Goal: Navigation & Orientation: Find specific page/section

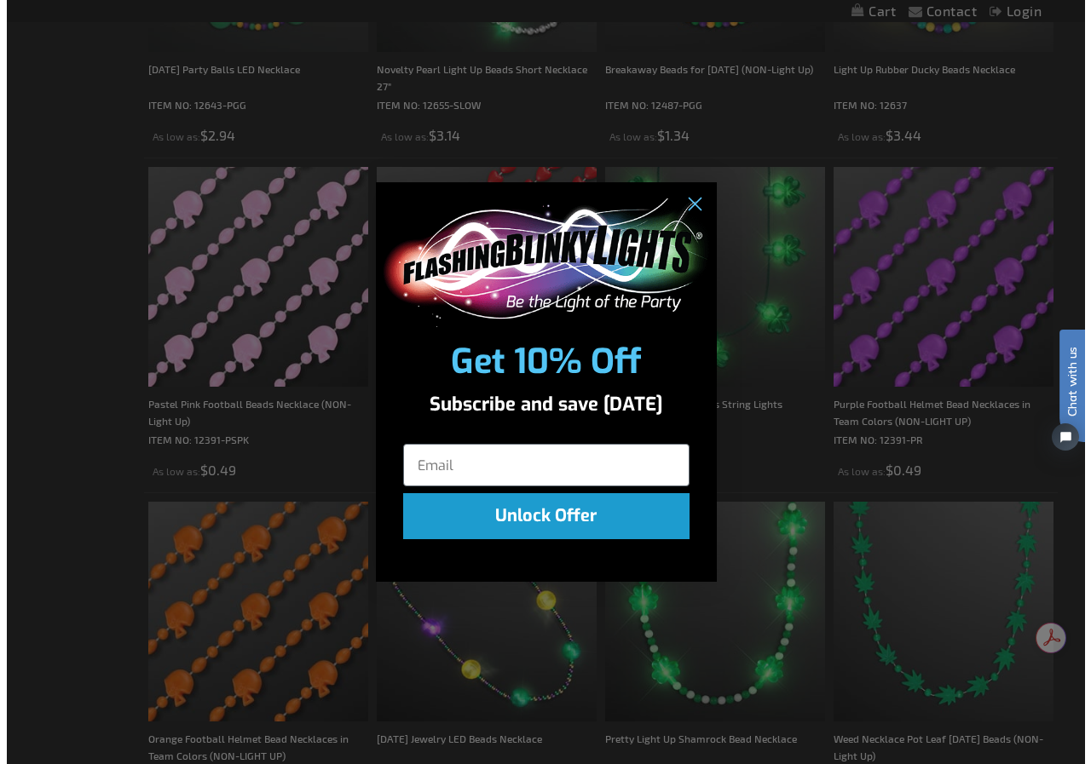
scroll to position [855, 0]
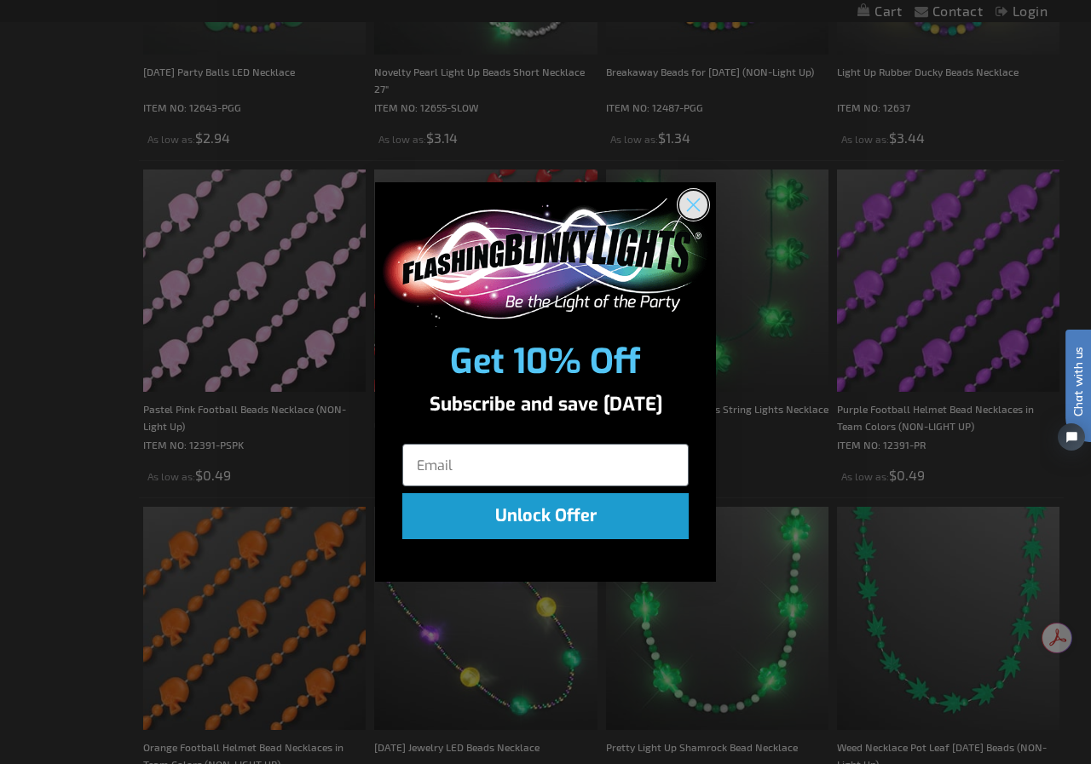
click at [694, 203] on icon "Close dialog" at bounding box center [694, 205] width 12 height 12
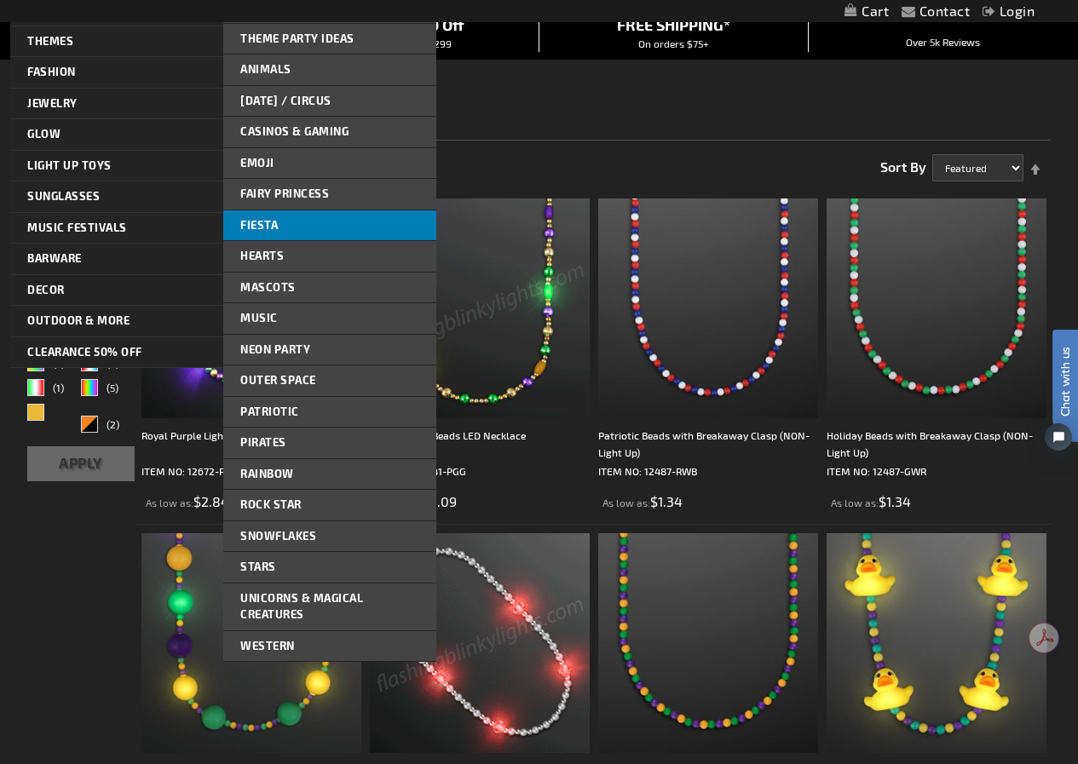
scroll to position [170, 0]
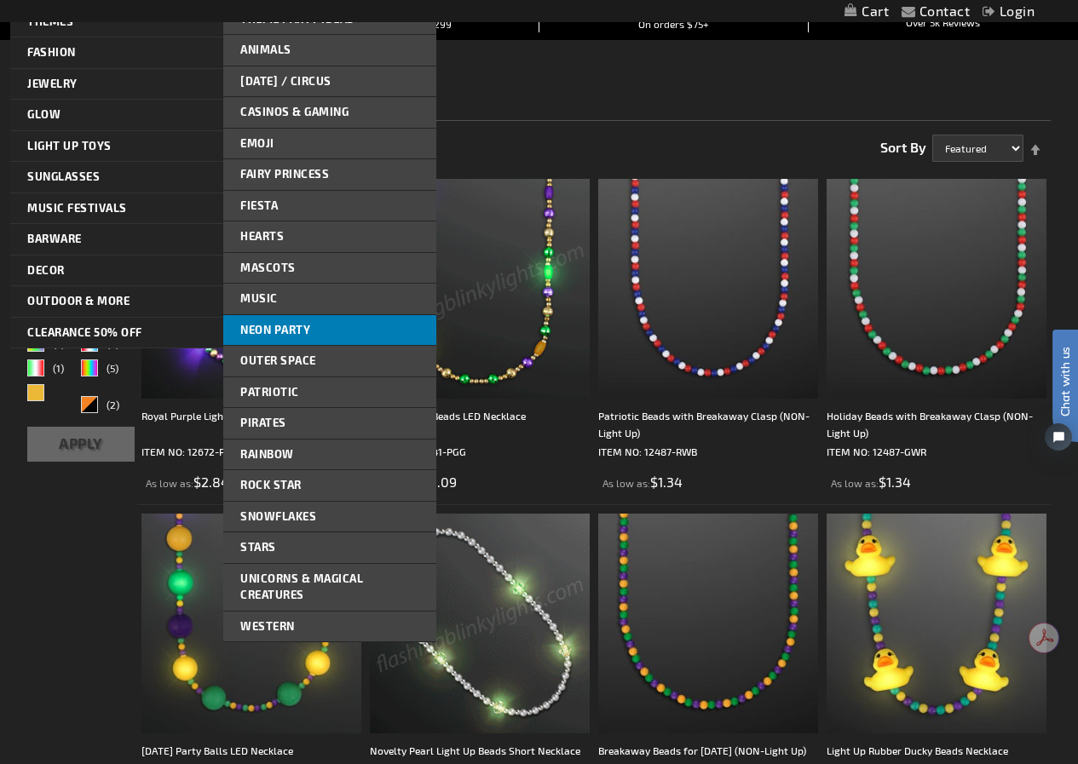
click at [289, 327] on span "Neon Party" at bounding box center [275, 330] width 70 height 14
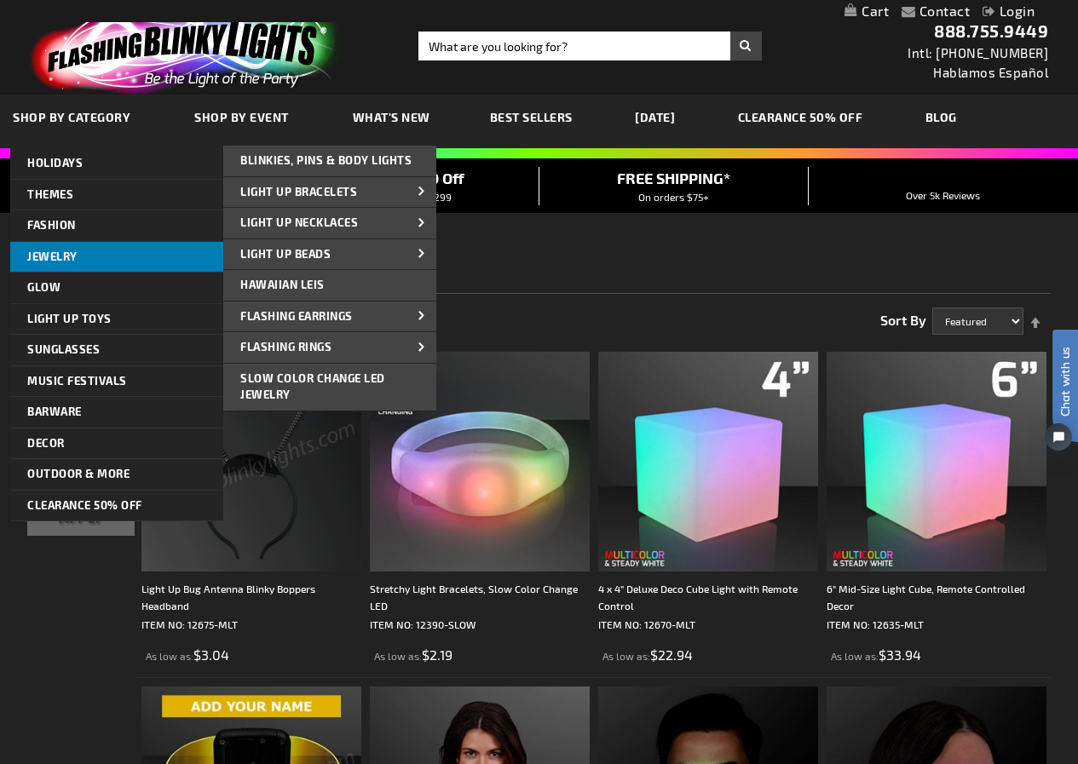
click at [60, 254] on span "Jewelry" at bounding box center [52, 257] width 50 height 14
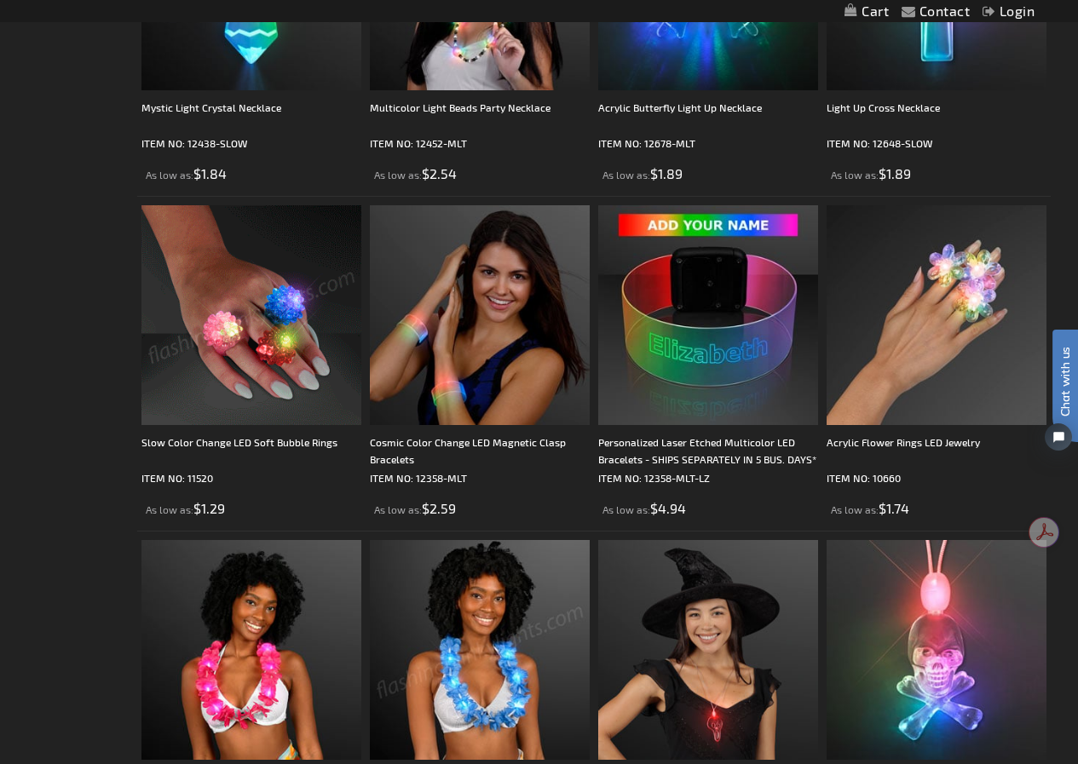
scroll to position [2045, 0]
